Goal: Task Accomplishment & Management: Manage account settings

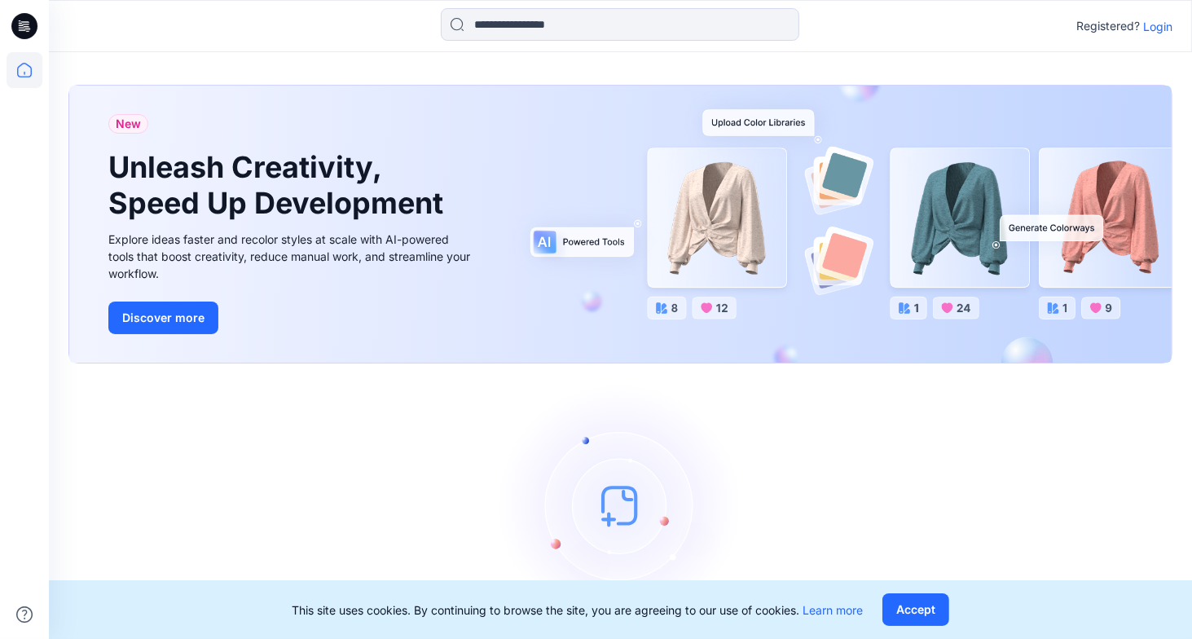
click at [1148, 23] on p "Login" at bounding box center [1158, 26] width 29 height 17
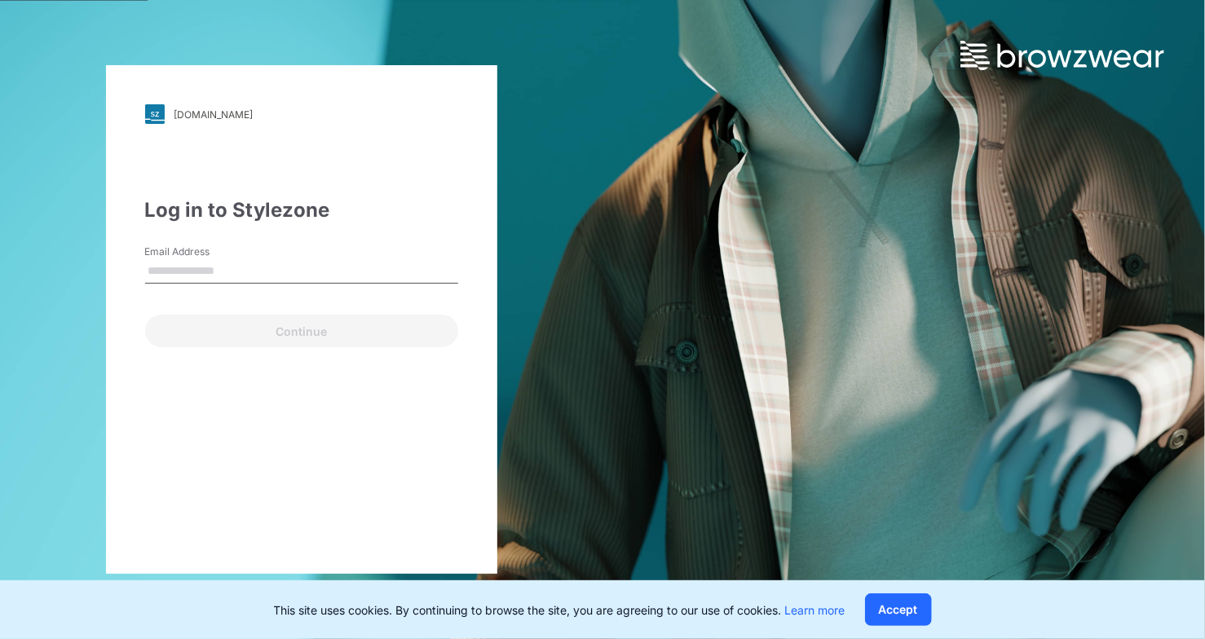
click at [278, 273] on input "Email Address" at bounding box center [301, 271] width 313 height 24
click at [218, 272] on input "Email Address" at bounding box center [301, 271] width 313 height 24
click at [310, 452] on div "npg.stylezone.com Loading... Log in to Stylezone Email Address Continue" at bounding box center [301, 319] width 391 height 509
click at [209, 267] on input "Email Address" at bounding box center [301, 271] width 313 height 24
type input "*"
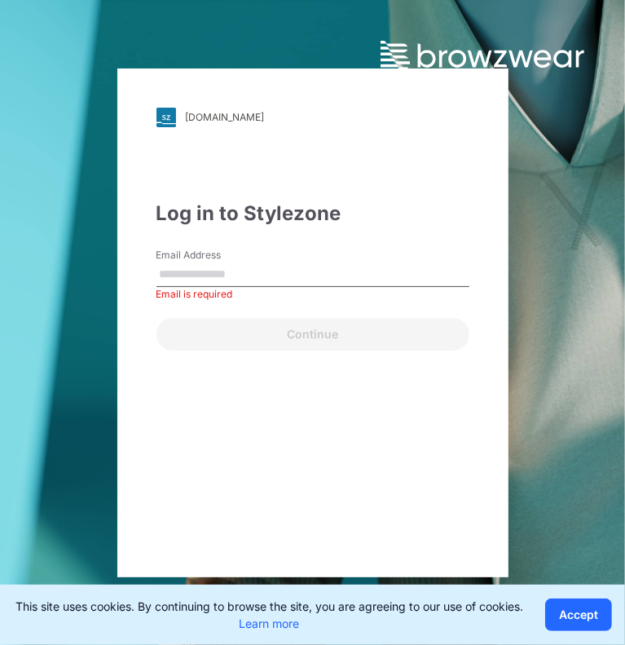
click at [250, 278] on input "Email Address" at bounding box center [312, 274] width 313 height 24
paste input "**********"
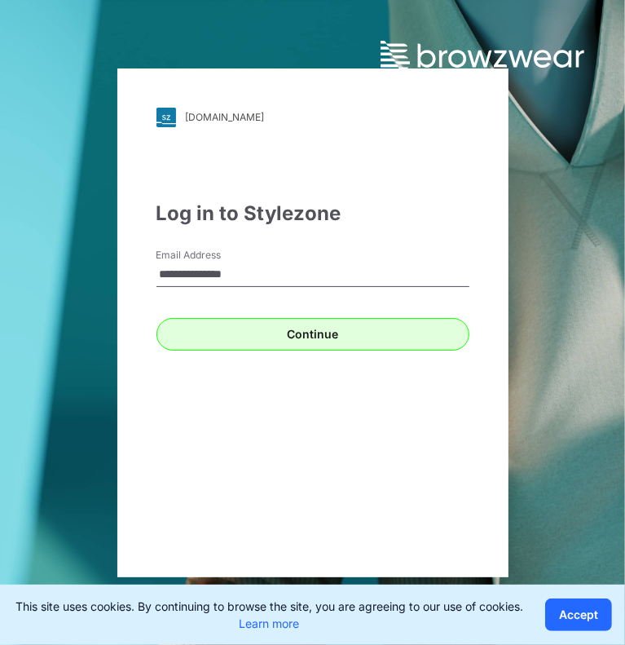
type input "**********"
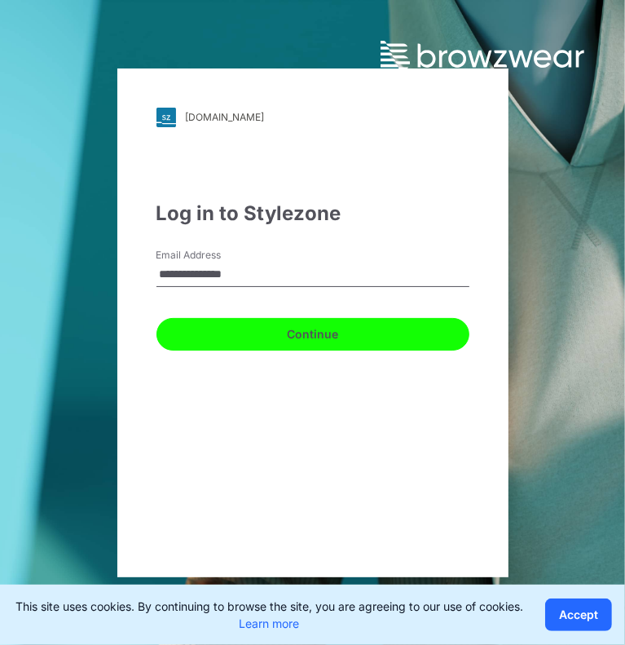
click at [355, 349] on button "Continue" at bounding box center [312, 334] width 313 height 33
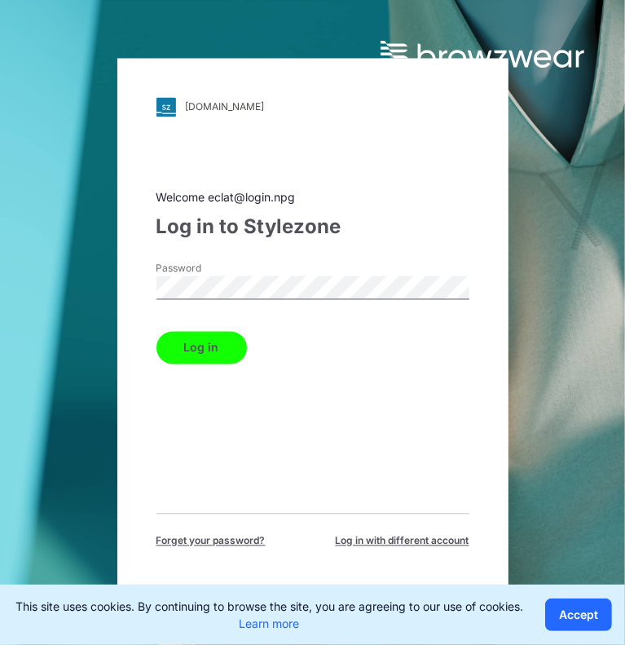
drag, startPoint x: 295, startPoint y: 347, endPoint x: 248, endPoint y: 343, distance: 47.4
click at [295, 348] on div "Log in" at bounding box center [312, 343] width 313 height 39
click at [235, 342] on button "Log in" at bounding box center [201, 347] width 90 height 33
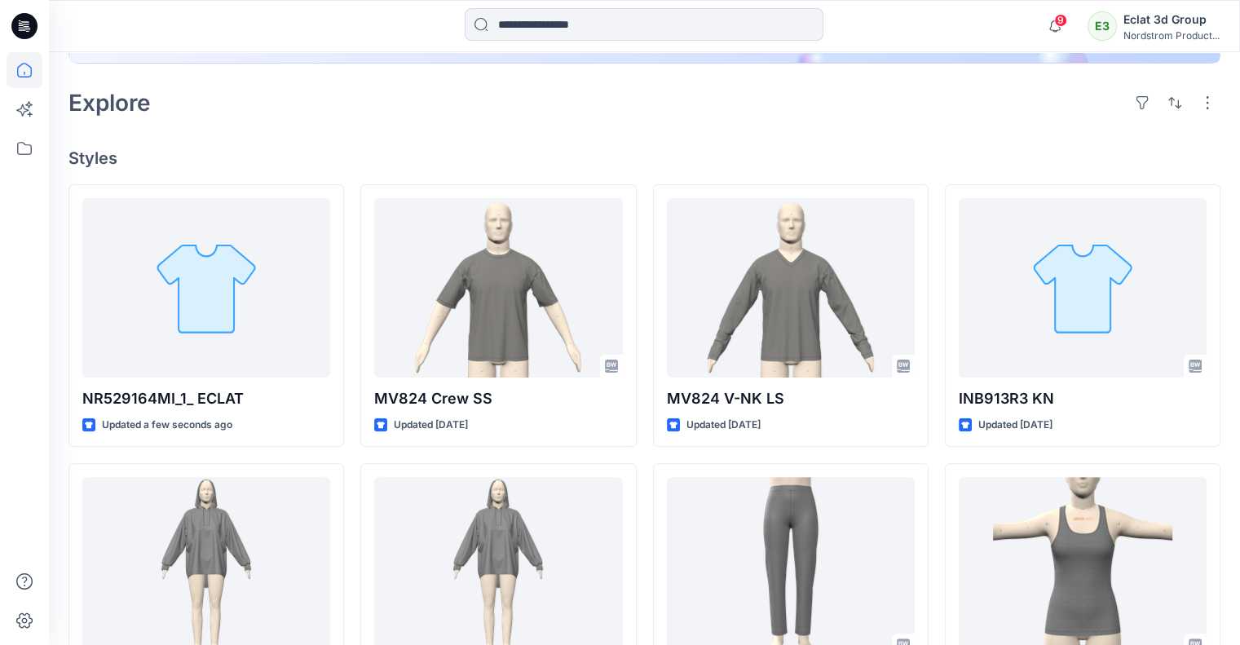
scroll to position [384, 0]
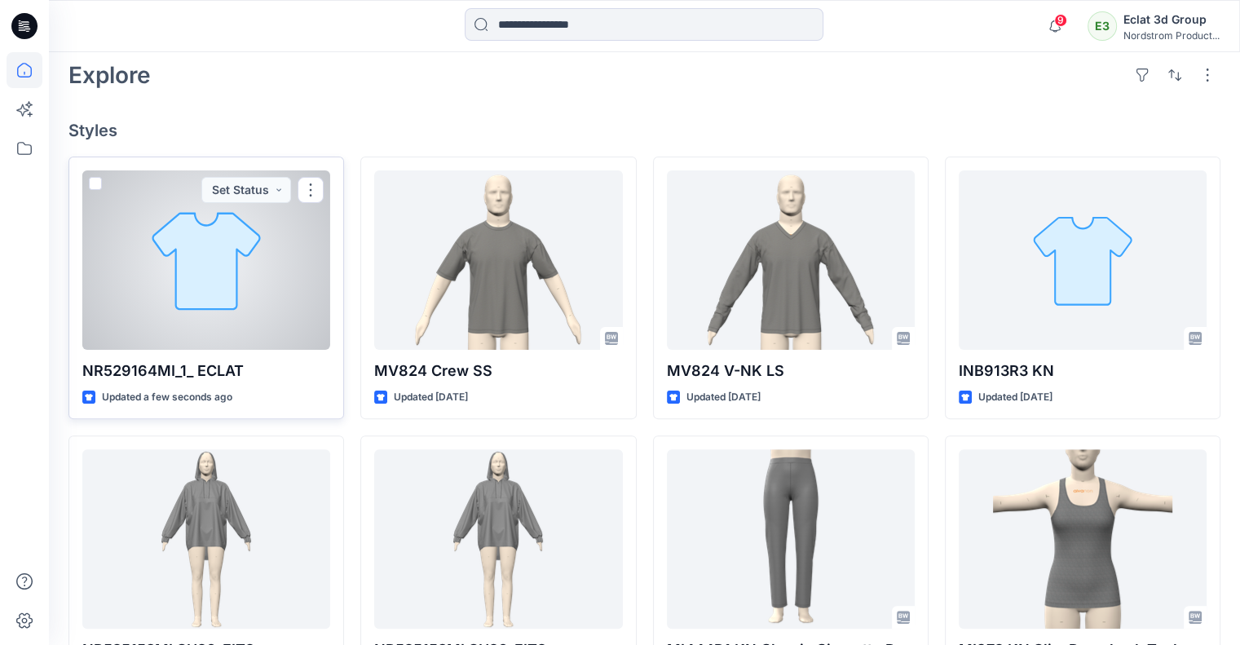
click at [214, 286] on div at bounding box center [206, 259] width 248 height 179
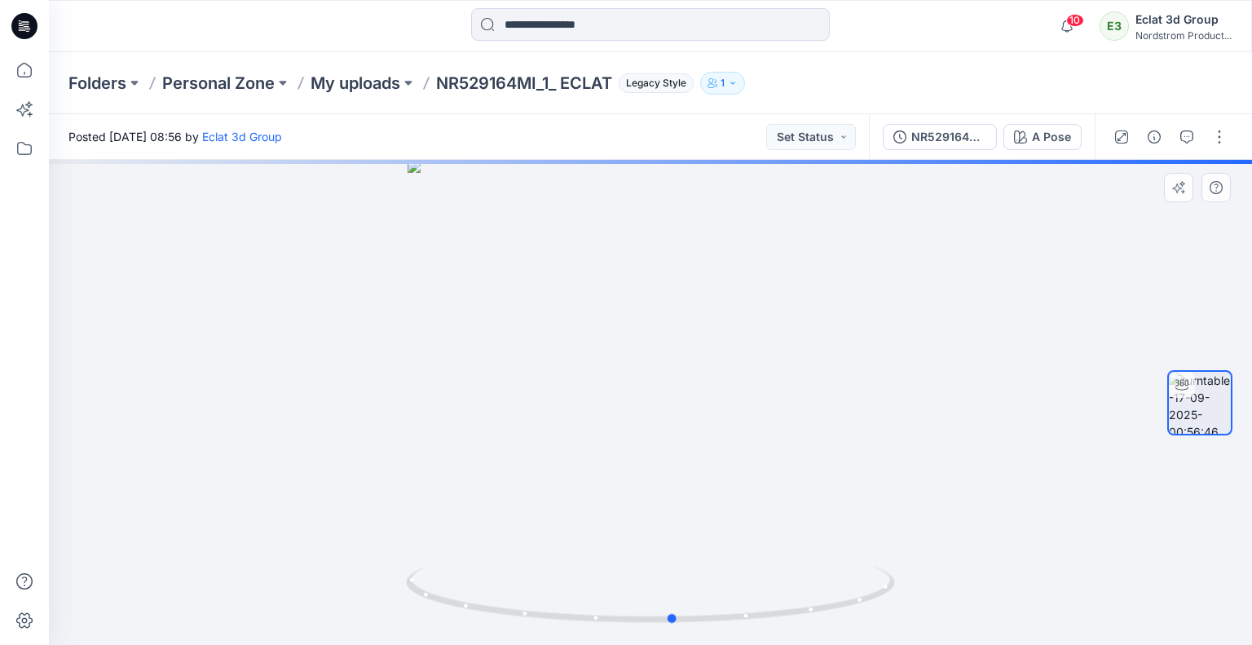
drag, startPoint x: 825, startPoint y: 420, endPoint x: 349, endPoint y: 458, distance: 477.5
click at [349, 458] on div at bounding box center [650, 402] width 1203 height 485
drag, startPoint x: 746, startPoint y: 452, endPoint x: 875, endPoint y: 463, distance: 129.3
click at [875, 463] on div at bounding box center [650, 402] width 1203 height 485
drag, startPoint x: 509, startPoint y: 469, endPoint x: 752, endPoint y: 471, distance: 242.9
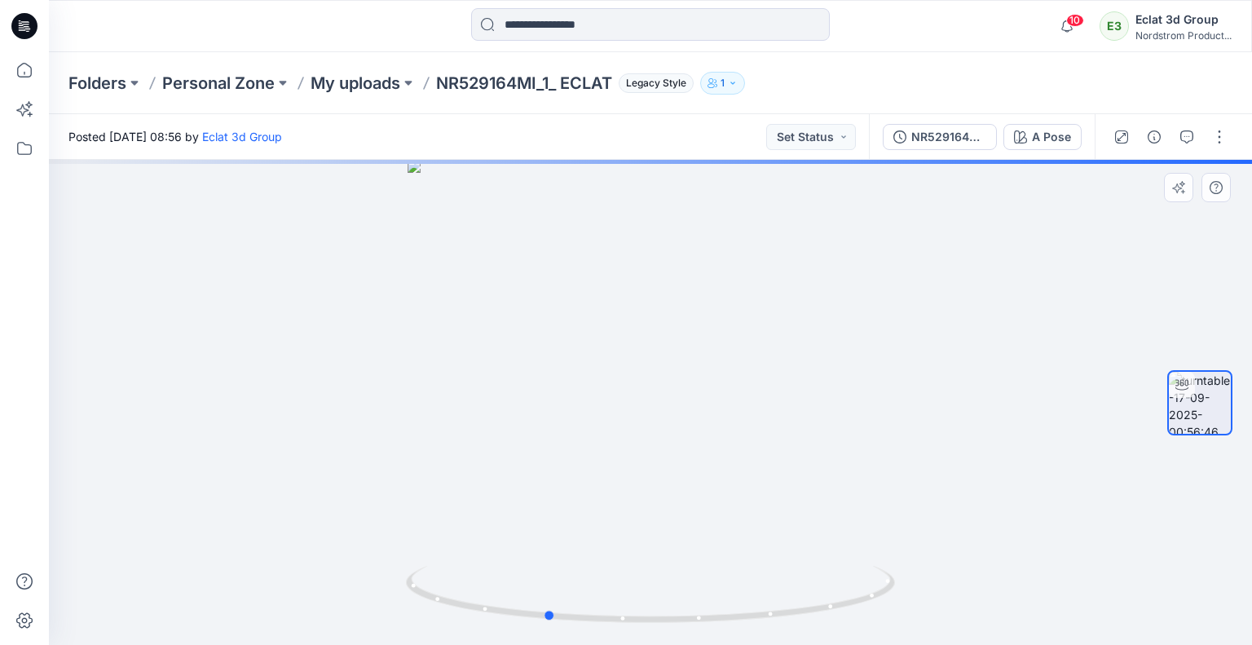
click at [752, 471] on div at bounding box center [650, 402] width 1203 height 485
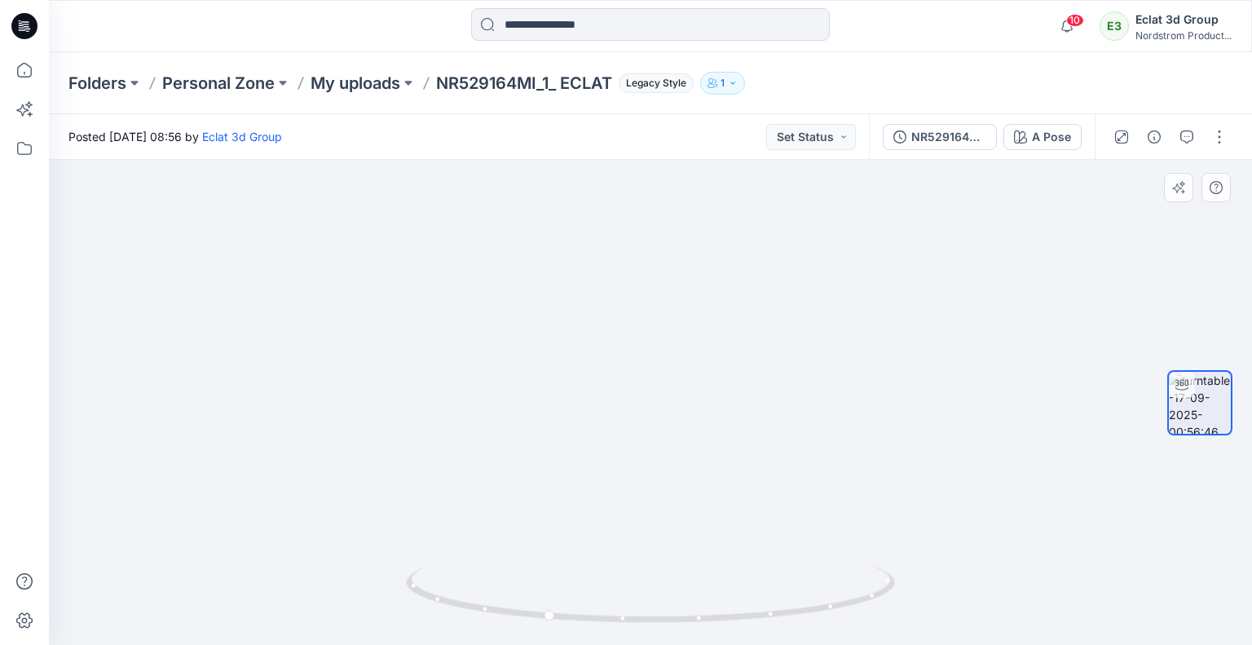
drag, startPoint x: 403, startPoint y: 478, endPoint x: 779, endPoint y: 457, distance: 377.1
click at [779, 457] on img at bounding box center [650, 331] width 729 height 628
drag, startPoint x: 507, startPoint y: 452, endPoint x: 572, endPoint y: 459, distance: 65.5
drag, startPoint x: 572, startPoint y: 459, endPoint x: 420, endPoint y: 441, distance: 153.5
click at [420, 441] on div at bounding box center [650, 402] width 1203 height 485
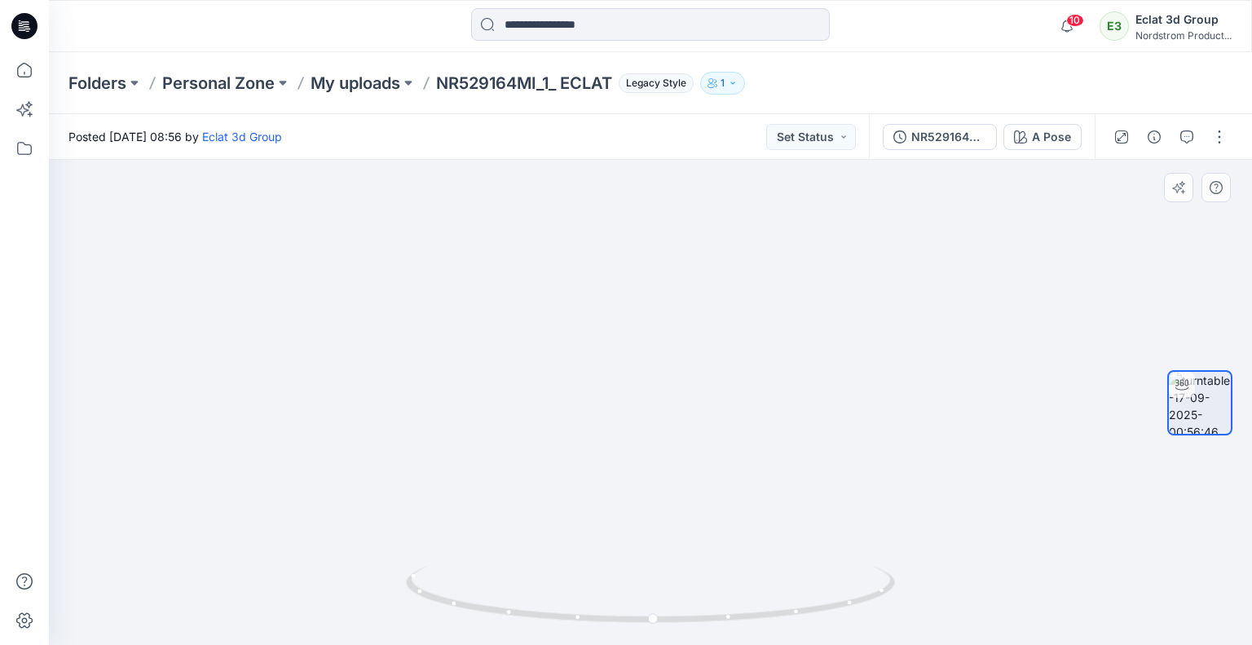
drag, startPoint x: 706, startPoint y: 436, endPoint x: 597, endPoint y: 433, distance: 109.3
click at [514, 454] on img at bounding box center [651, 378] width 610 height 531
drag, startPoint x: 822, startPoint y: 449, endPoint x: 836, endPoint y: 476, distance: 30.3
click at [836, 476] on div at bounding box center [650, 402] width 1203 height 485
drag, startPoint x: 759, startPoint y: 469, endPoint x: 902, endPoint y: 517, distance: 151.3
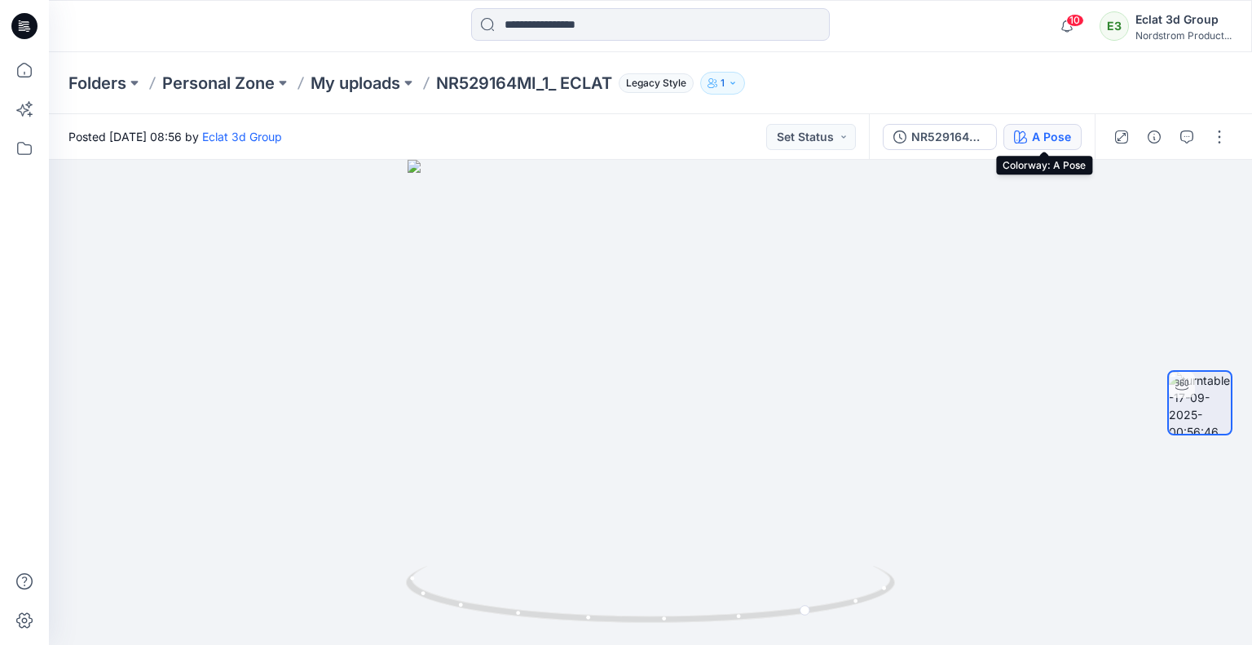
click at [1058, 141] on div "A Pose" at bounding box center [1051, 137] width 39 height 18
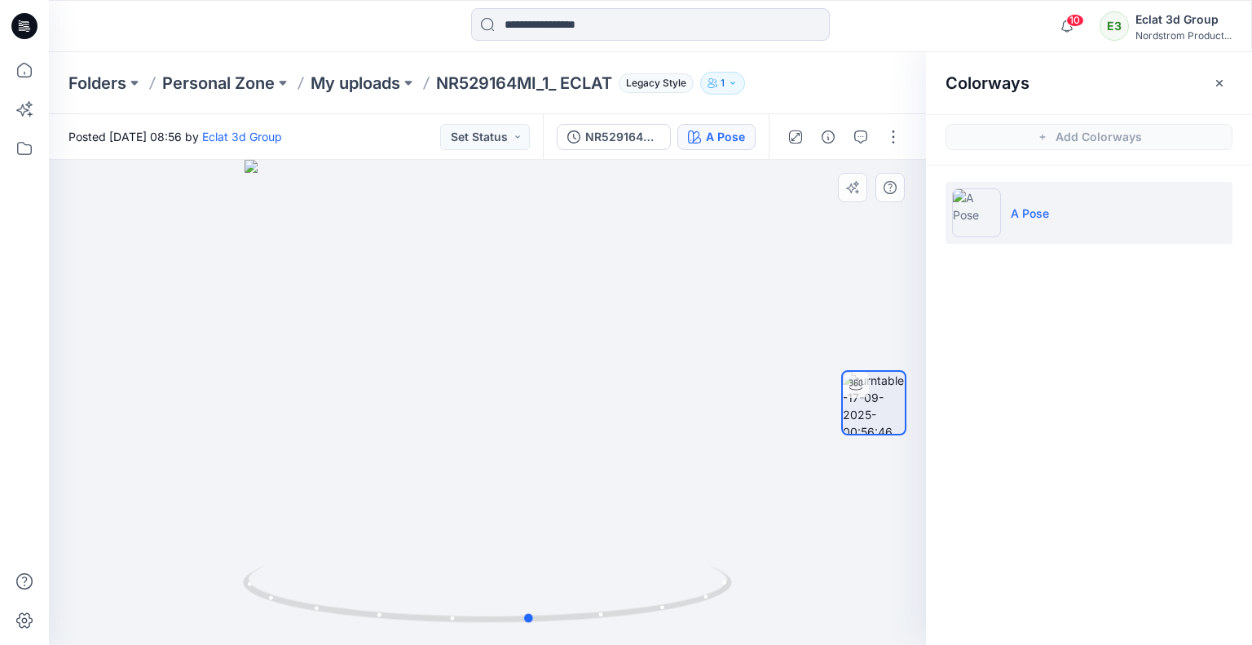
drag, startPoint x: 527, startPoint y: 403, endPoint x: 409, endPoint y: 449, distance: 126.2
drag, startPoint x: 409, startPoint y: 449, endPoint x: 500, endPoint y: 522, distance: 116.5
click at [500, 522] on div at bounding box center [487, 402] width 877 height 485
click at [342, 90] on p "My uploads" at bounding box center [356, 83] width 90 height 23
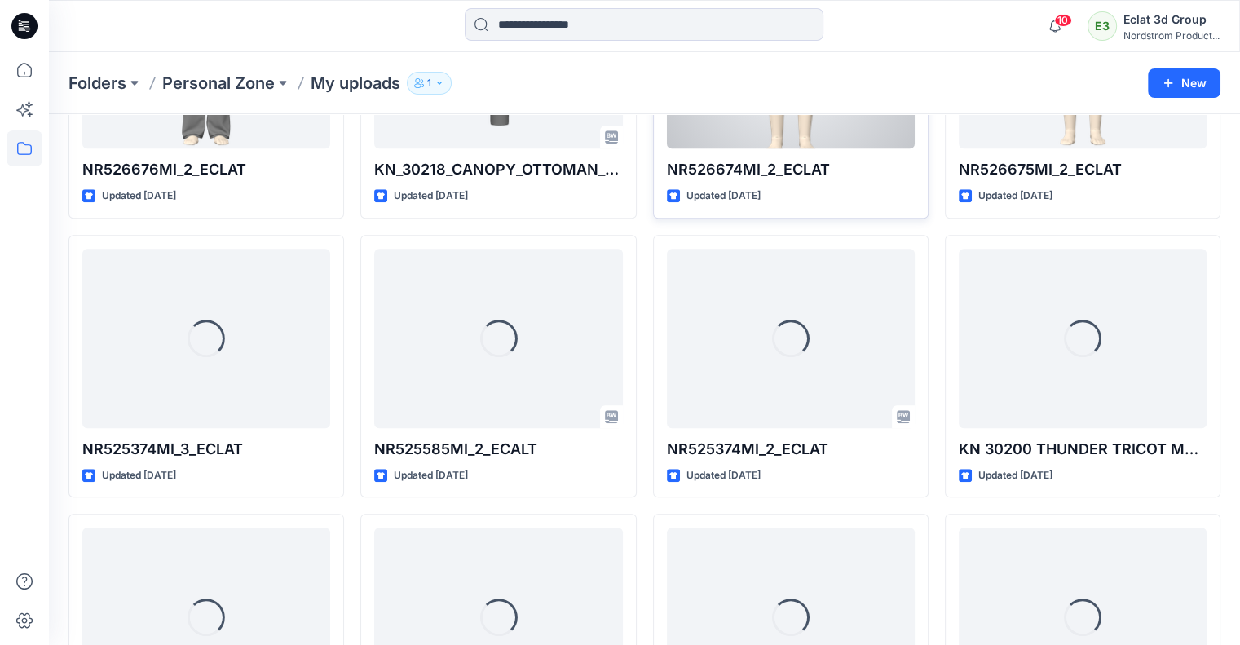
scroll to position [844, 0]
